Goal: Check status

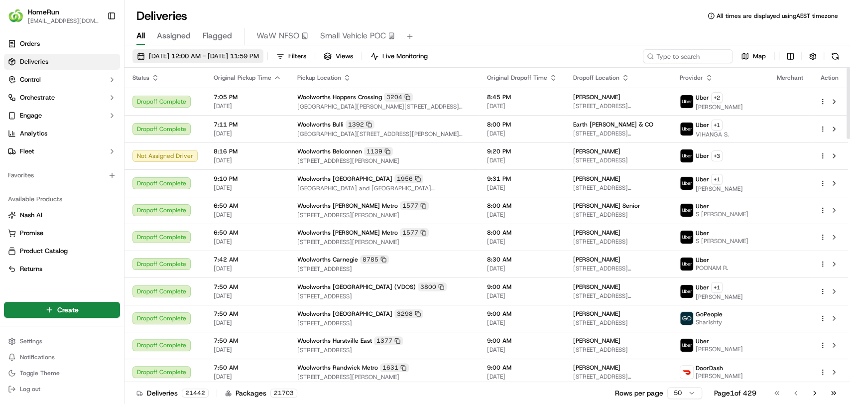
click at [164, 55] on span "18/09/2025 12:00 AM - 18/09/2025 11:59 PM" at bounding box center [204, 56] width 110 height 9
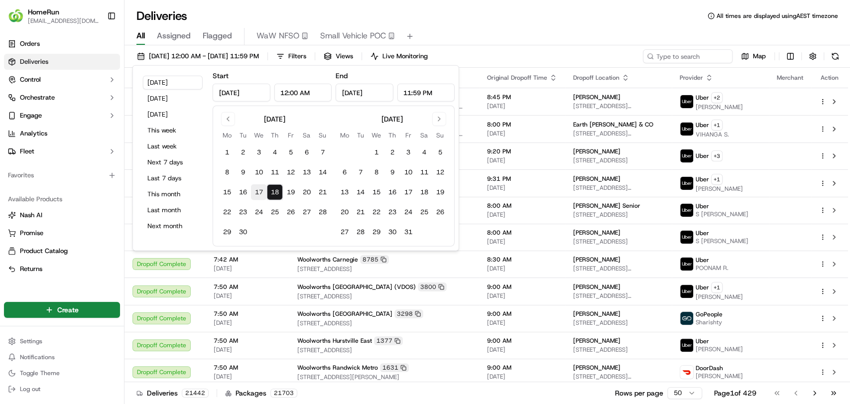
click at [257, 193] on button "17" at bounding box center [259, 192] width 16 height 16
type input "Sep 17, 2025"
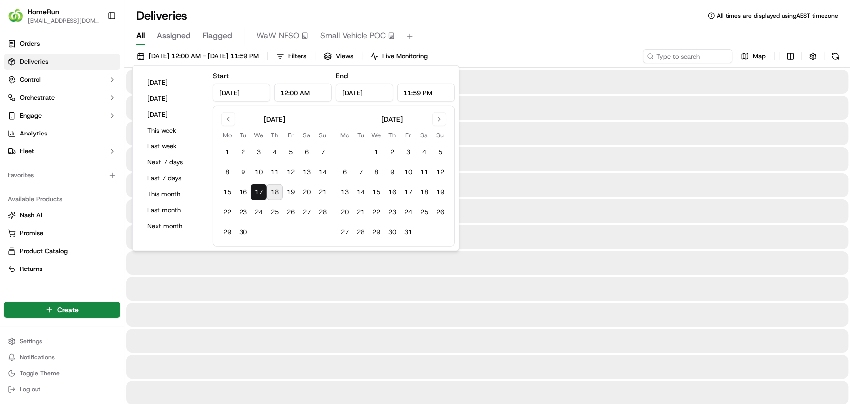
click at [257, 193] on button "17" at bounding box center [259, 192] width 16 height 16
click at [698, 55] on input at bounding box center [673, 56] width 120 height 14
paste input "269845651"
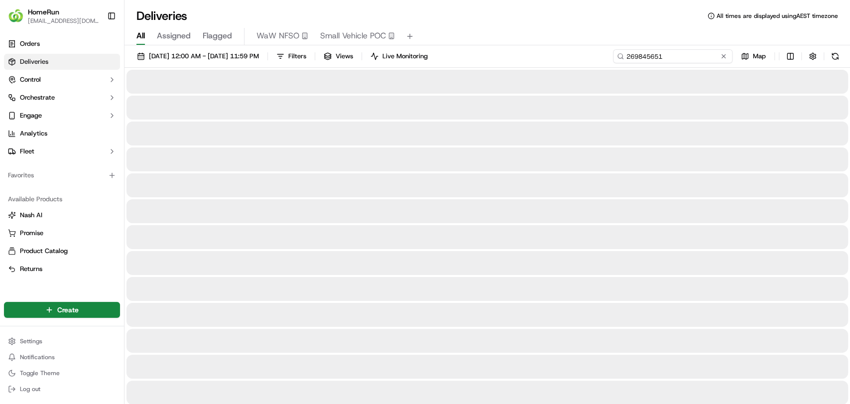
type input "269845651"
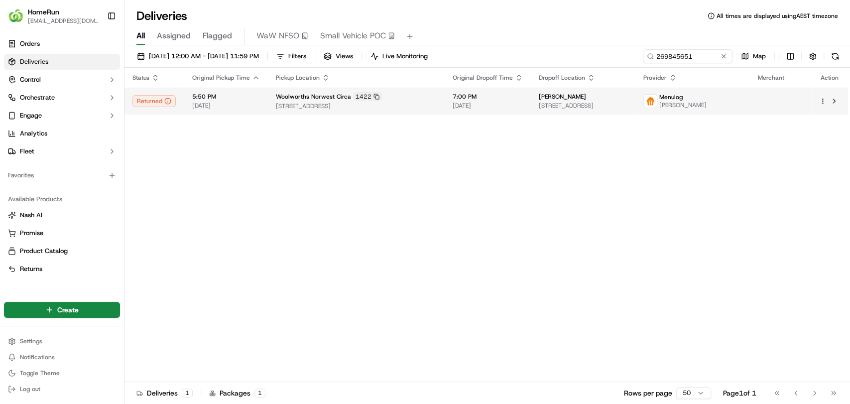
click at [487, 99] on span "7:00 PM" at bounding box center [488, 97] width 70 height 8
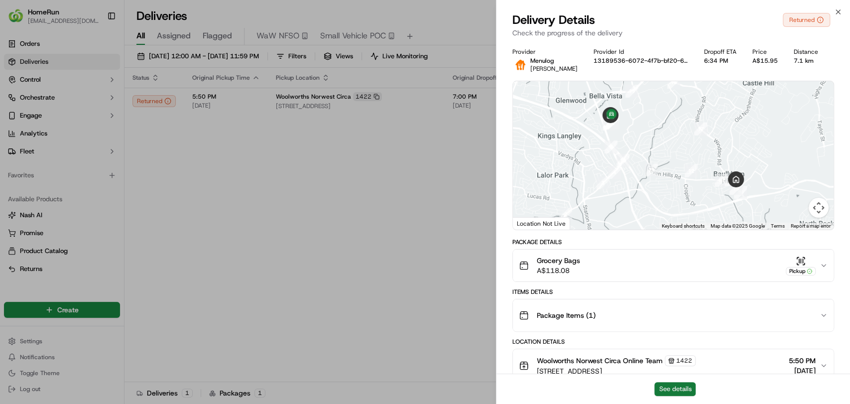
click at [678, 392] on button "See details" at bounding box center [675, 389] width 41 height 14
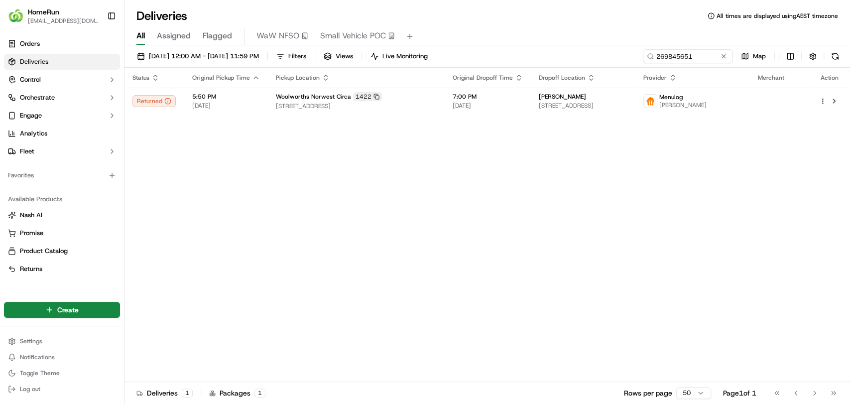
drag, startPoint x: 309, startPoint y: 290, endPoint x: 182, endPoint y: 81, distance: 244.5
click at [309, 288] on div "Status Original Pickup Time Pickup Location Original Dropoff Time Dropoff Locat…" at bounding box center [487, 225] width 724 height 314
click at [291, 244] on div "Status Original Pickup Time Pickup Location Original Dropoff Time Dropoff Locat…" at bounding box center [487, 225] width 724 height 314
click at [175, 57] on span "17/09/2025 12:00 AM - 17/09/2025 11:59 PM" at bounding box center [204, 56] width 110 height 9
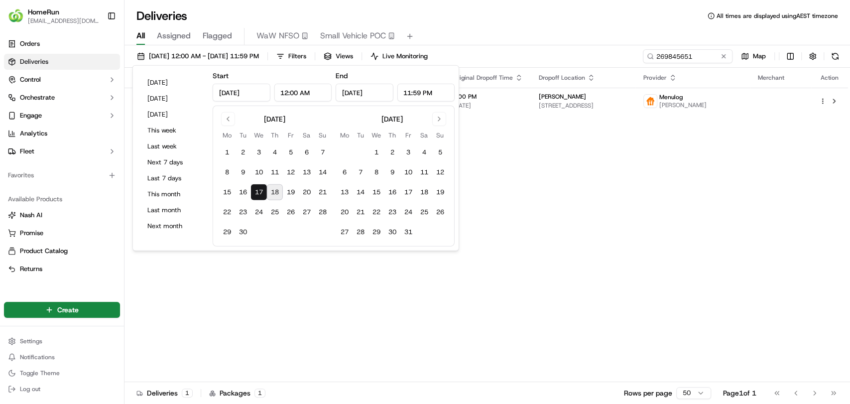
click at [276, 190] on button "18" at bounding box center [275, 192] width 16 height 16
type input "Sep 18, 2025"
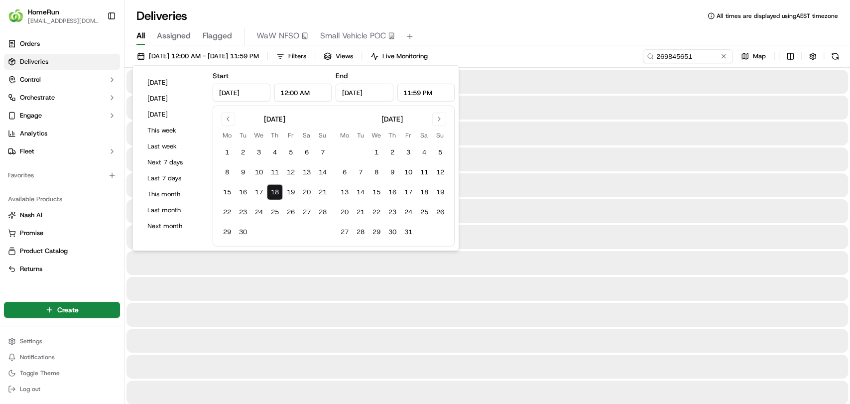
click at [276, 190] on button "18" at bounding box center [275, 192] width 16 height 16
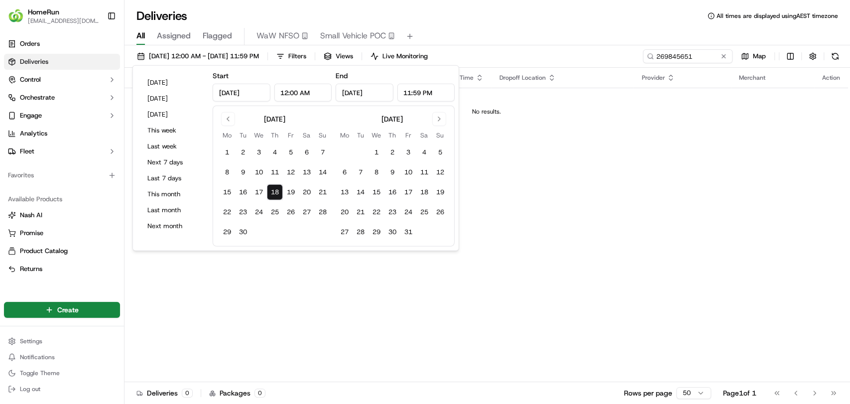
click at [276, 190] on button "18" at bounding box center [275, 192] width 16 height 16
drag, startPoint x: 711, startPoint y: 56, endPoint x: 594, endPoint y: 67, distance: 117.6
click at [594, 67] on div "18/09/2025 12:00 AM - 18/09/2025 11:59 PM Filters Views Live Monitoring 2698456…" at bounding box center [488, 225] width 726 height 361
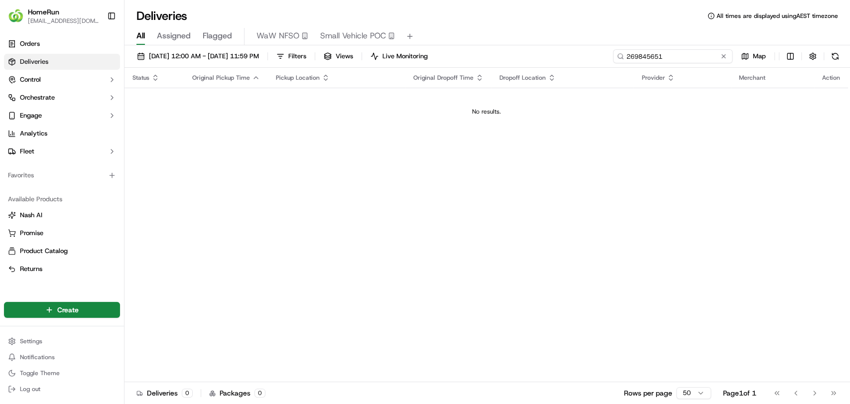
paste input "966934"
type input "269966934"
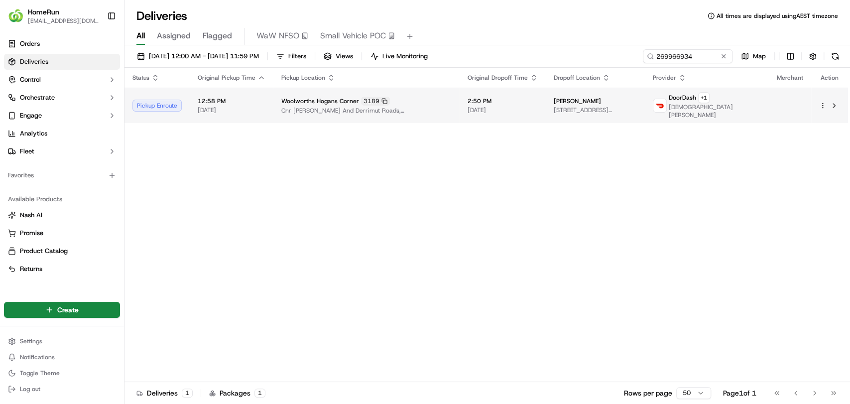
click at [527, 97] on span "2:50 PM" at bounding box center [503, 101] width 70 height 8
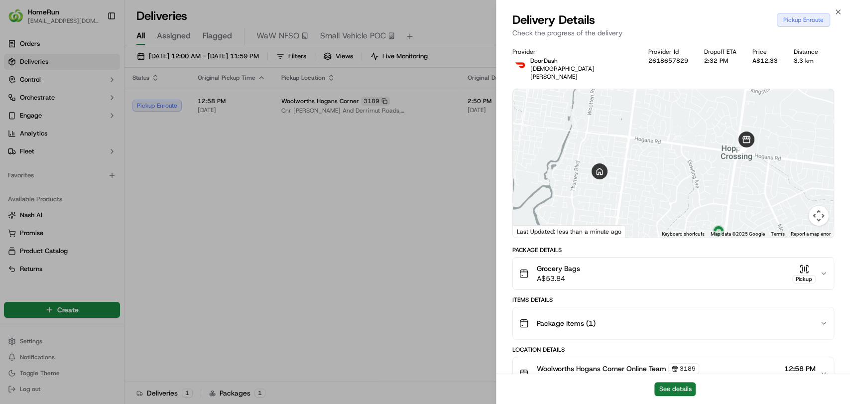
click at [677, 391] on button "See details" at bounding box center [675, 389] width 41 height 14
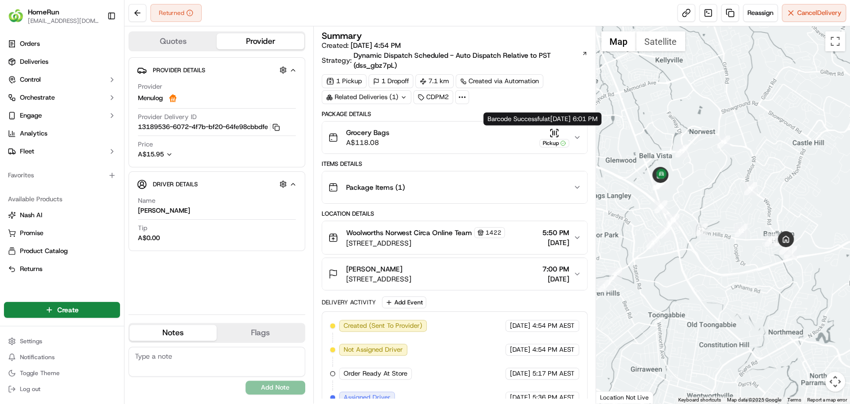
click at [553, 134] on icon "button" at bounding box center [553, 133] width 0 height 4
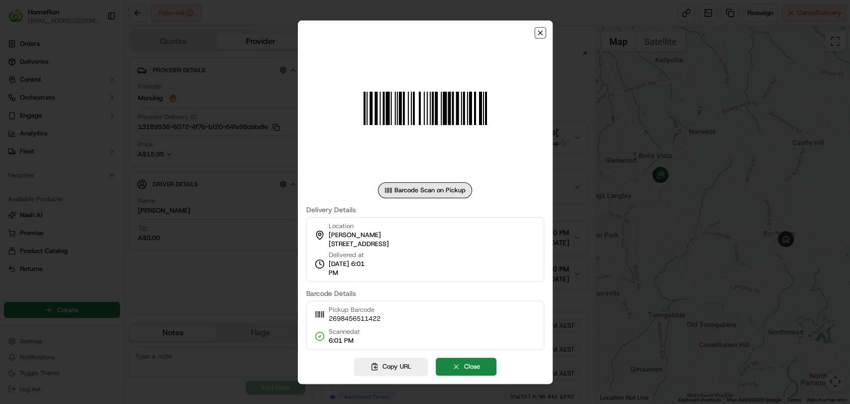
click at [543, 29] on icon "button" at bounding box center [540, 33] width 8 height 8
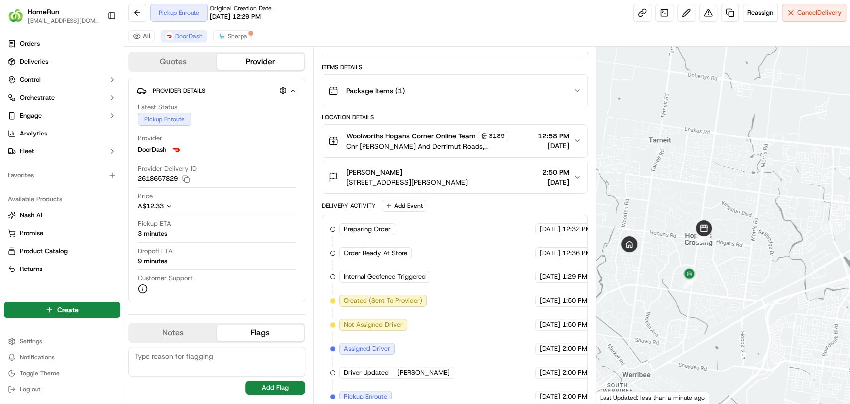
scroll to position [261, 0]
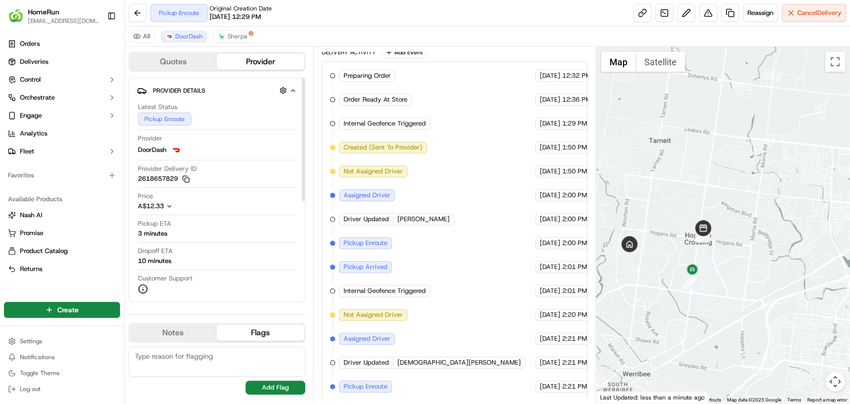
click at [212, 242] on div at bounding box center [217, 242] width 158 height 0
click at [225, 232] on div "Pickup ETA 2 minutes" at bounding box center [217, 228] width 158 height 19
